Goal: Check status

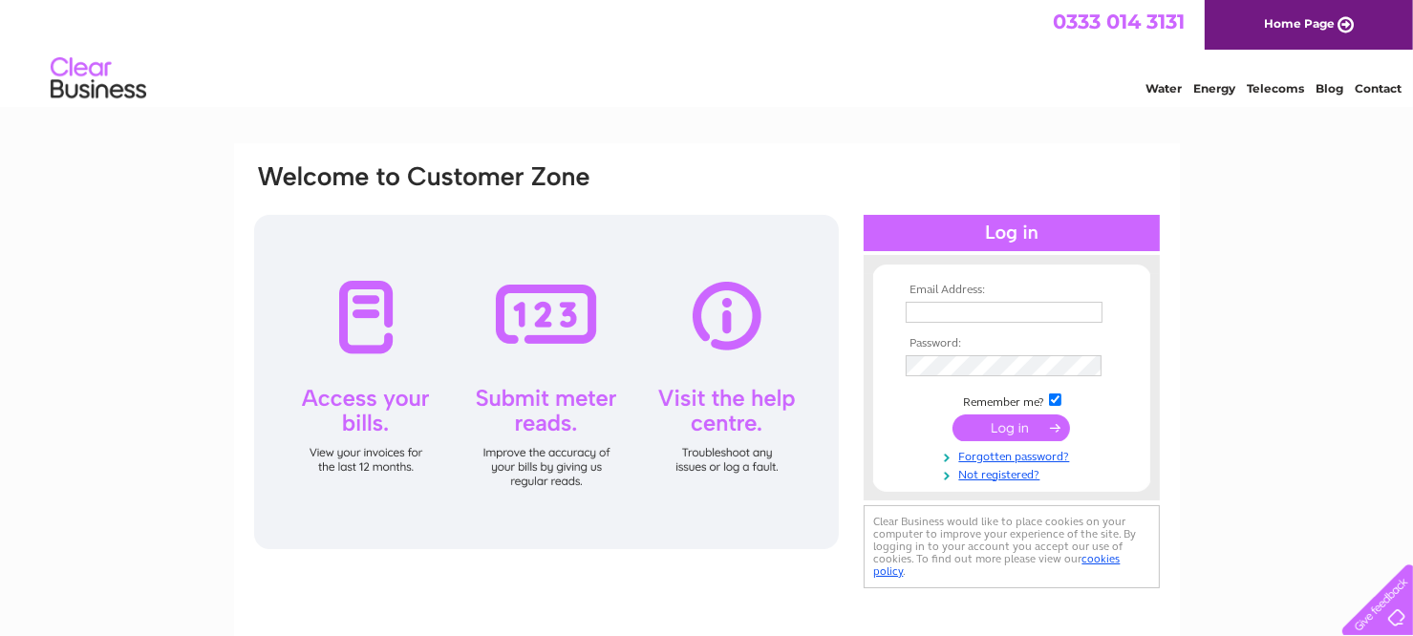
type input "fossewayvc@gmail.com"
click at [1035, 424] on input "submit" at bounding box center [1012, 428] width 118 height 27
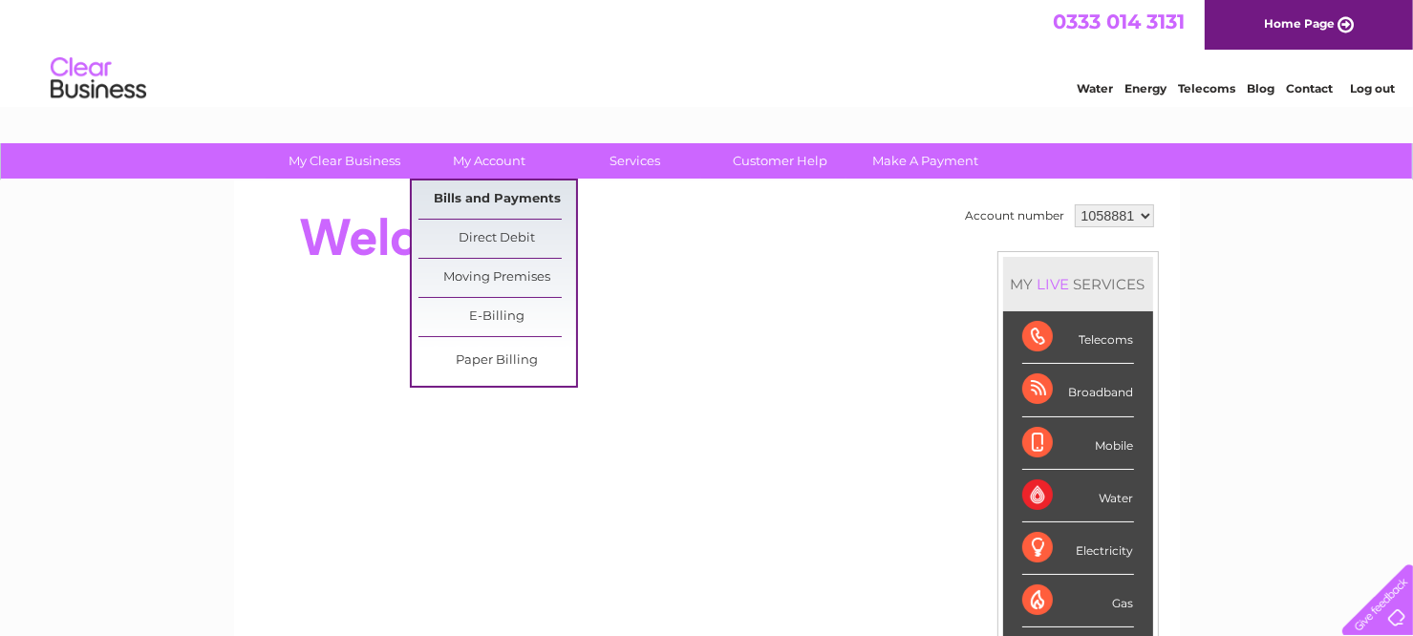
click at [507, 200] on link "Bills and Payments" at bounding box center [498, 200] width 158 height 38
click at [513, 194] on link "Bills and Payments" at bounding box center [498, 200] width 158 height 38
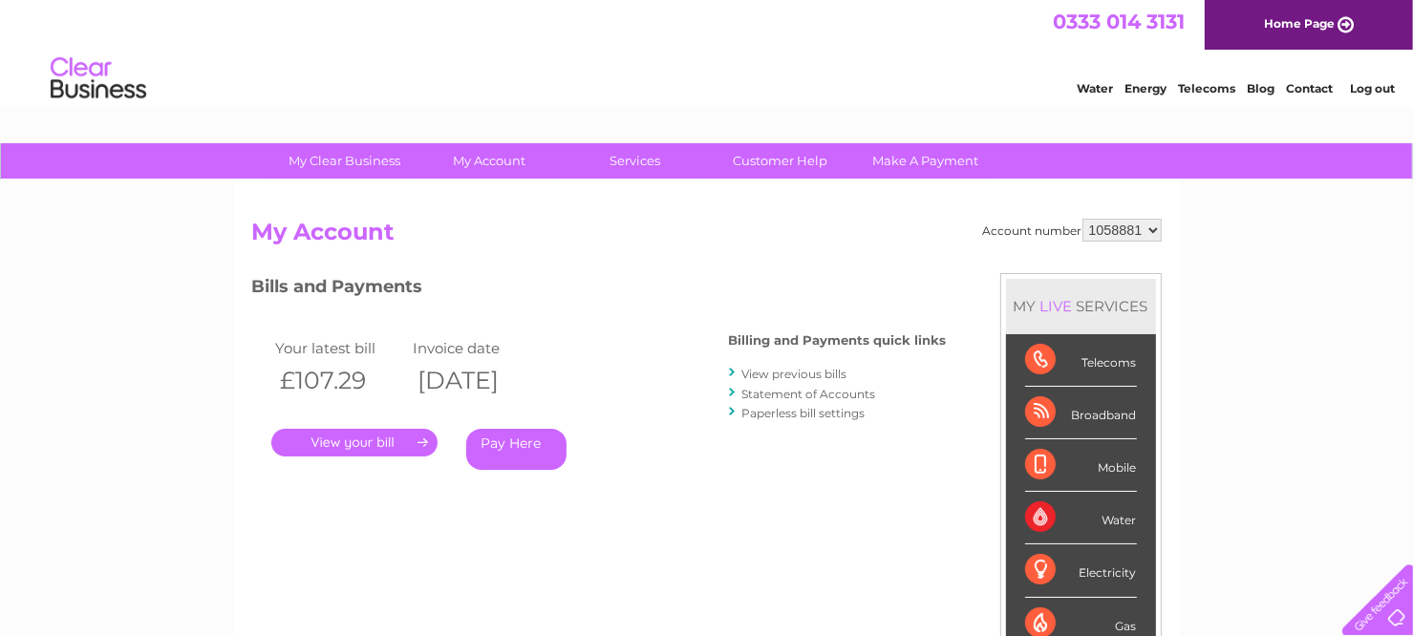
click at [375, 442] on link "." at bounding box center [354, 443] width 166 height 28
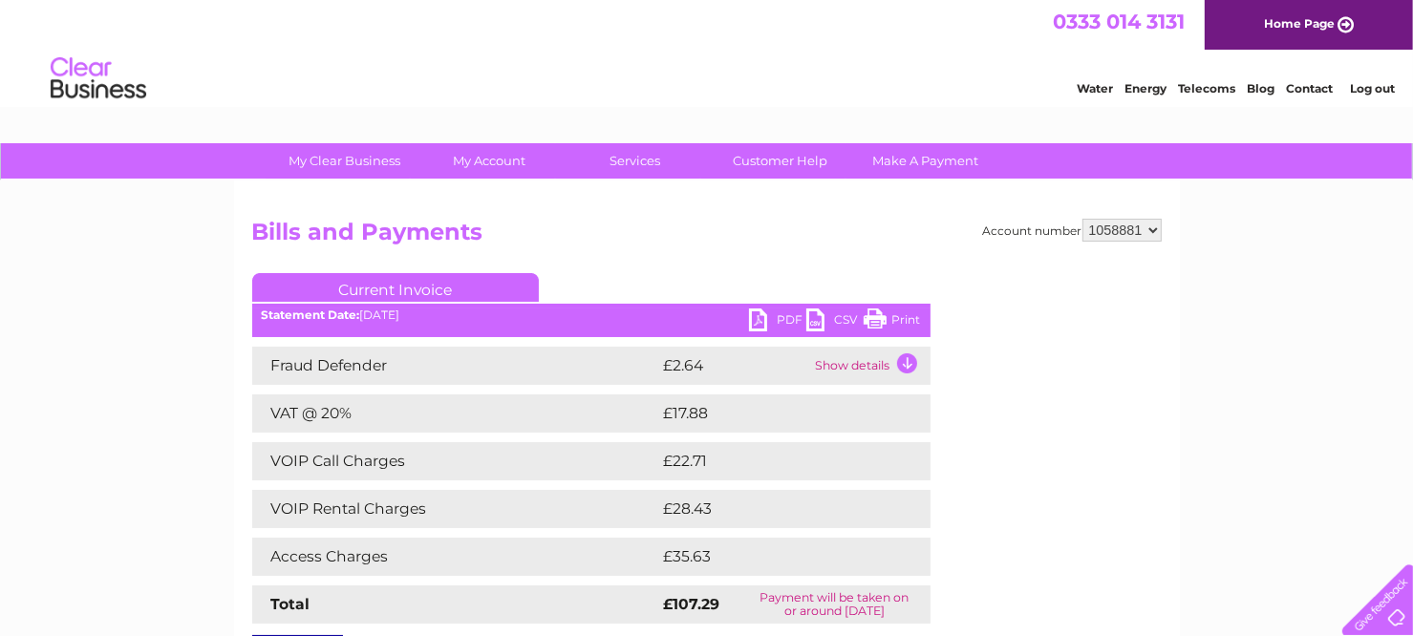
click at [783, 316] on link "PDF" at bounding box center [777, 323] width 57 height 28
